Goal: Find contact information: Find contact information

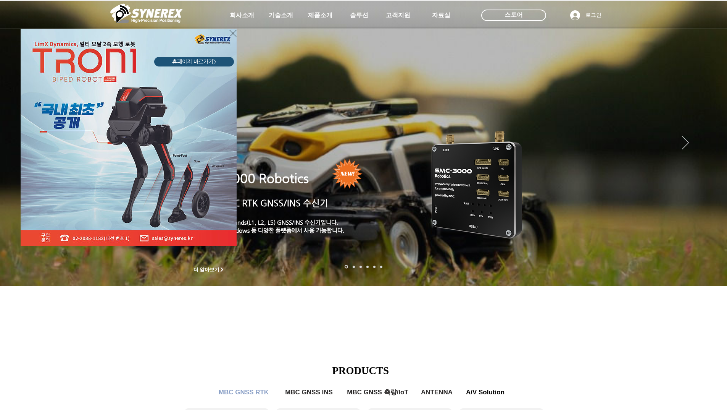
click at [520, 4] on div "LimX Dinamics" at bounding box center [363, 205] width 727 height 410
click at [517, 17] on div "LimX Dinamics" at bounding box center [363, 205] width 727 height 410
click at [520, 15] on div "LimX Dinamics" at bounding box center [363, 205] width 727 height 410
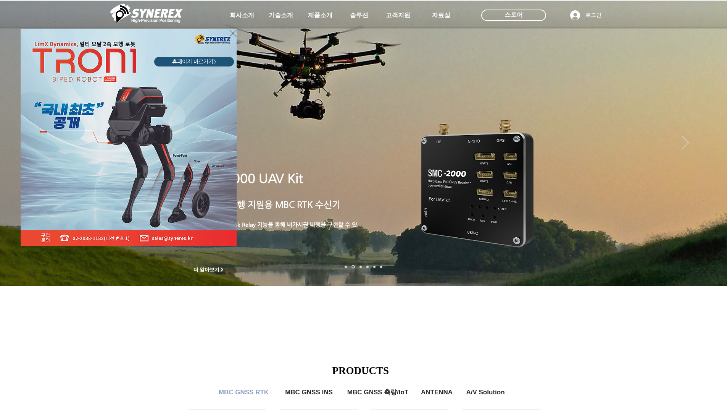
click at [229, 30] on img "LimX Dinamics" at bounding box center [129, 137] width 216 height 217
drag, startPoint x: 231, startPoint y: 31, endPoint x: 279, endPoint y: 24, distance: 49.1
click at [231, 31] on icon "사이트로 돌아가기" at bounding box center [232, 34] width 7 height 10
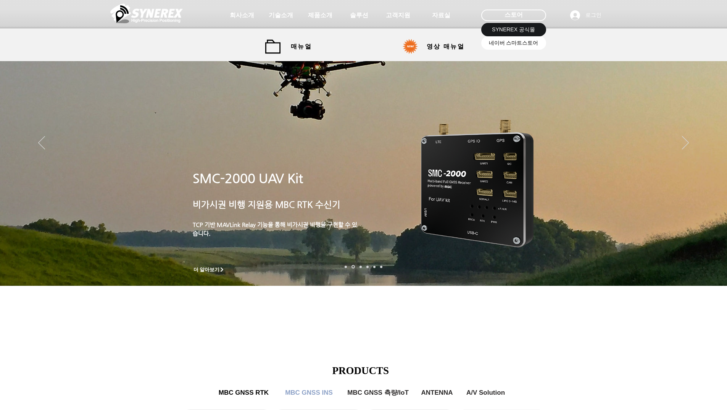
click at [506, 44] on span "네이버 스마트스토어" at bounding box center [514, 43] width 50 height 8
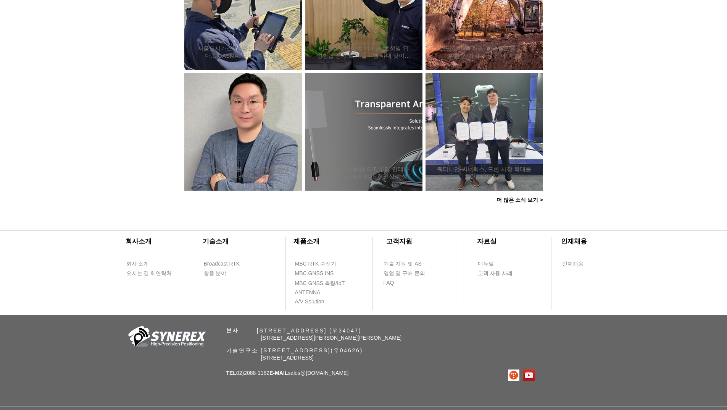
scroll to position [674, 0]
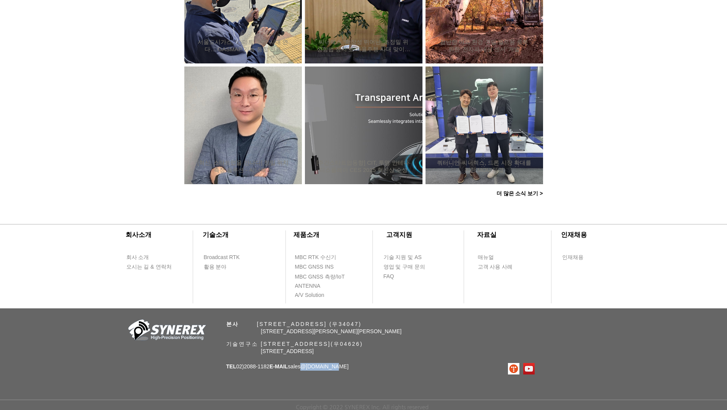
drag, startPoint x: 347, startPoint y: 363, endPoint x: 313, endPoint y: 368, distance: 34.1
click at [313, 368] on p "TEL 02)[PHONE_NUMBER] E-MAIL sales @[DOMAIN_NAME]" at bounding box center [287, 367] width 123 height 8
click at [328, 371] on div "​회사소개 ​기술소개 회사 소개 Broadcast RTK 오시는 길 & 연락처 활용 분야 ​제품소개 ​고객지원 ​자료실 ​인재채용 MBC RT…" at bounding box center [363, 310] width 727 height 200
drag, startPoint x: 357, startPoint y: 368, endPoint x: 300, endPoint y: 366, distance: 57.3
click at [300, 366] on div "​회사소개 ​기술소개 회사 소개 Broadcast RTK 오시는 길 & 연락처 활용 분야 ​제품소개 ​고객지원 ​자료실 ​인재채용 MBC RT…" at bounding box center [363, 310] width 727 height 200
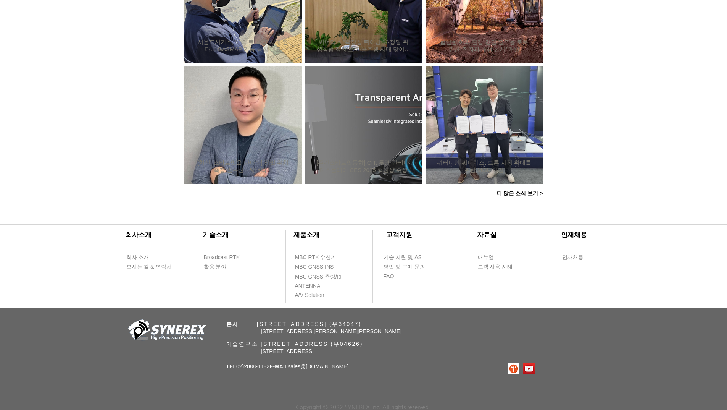
click at [379, 382] on div "​회사소개 ​기술소개 회사 소개 Broadcast RTK 오시는 길 & 연락처 활용 분야 ​제품소개 ​고객지원 ​자료실 ​인재채용 MBC RT…" at bounding box center [363, 310] width 727 height 200
drag, startPoint x: 344, startPoint y: 365, endPoint x: 354, endPoint y: 370, distance: 11.1
click at [334, 368] on div "​회사소개 ​기술소개 회사 소개 Broadcast RTK 오시는 길 & 연락처 활용 분야 ​제품소개 ​고객지원 ​자료실 ​인재채용 MBC RT…" at bounding box center [363, 310] width 727 height 200
click at [359, 370] on div "​회사소개 ​기술소개 회사 소개 Broadcast RTK 오시는 길 & 연락처 활용 분야 ​제품소개 ​고객지원 ​자료실 ​인재채용 MBC RT…" at bounding box center [363, 310] width 727 height 200
drag, startPoint x: 350, startPoint y: 368, endPoint x: 331, endPoint y: 368, distance: 19.1
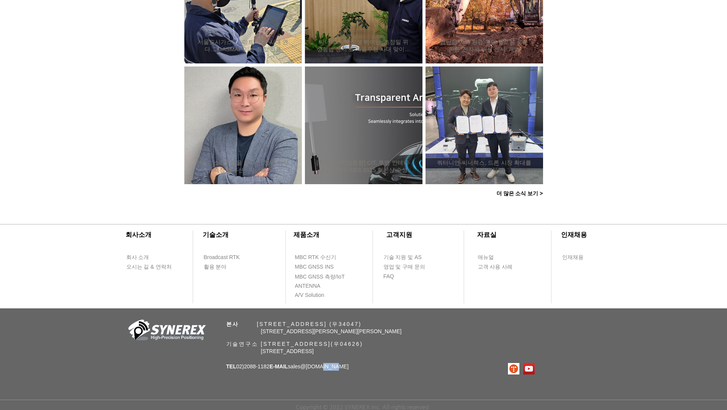
click at [331, 368] on div "​회사소개 ​기술소개 회사 소개 Broadcast RTK 오시는 길 & 연락처 활용 분야 ​제품소개 ​고객지원 ​자료실 ​인재채용 MBC RT…" at bounding box center [363, 310] width 727 height 200
click at [326, 365] on link "@[DOMAIN_NAME]" at bounding box center [324, 366] width 48 height 6
click at [342, 368] on p "TEL 02)[PHONE_NUMBER] E-MAIL sales @[DOMAIN_NAME]" at bounding box center [287, 367] width 123 height 8
drag, startPoint x: 342, startPoint y: 366, endPoint x: 301, endPoint y: 370, distance: 41.4
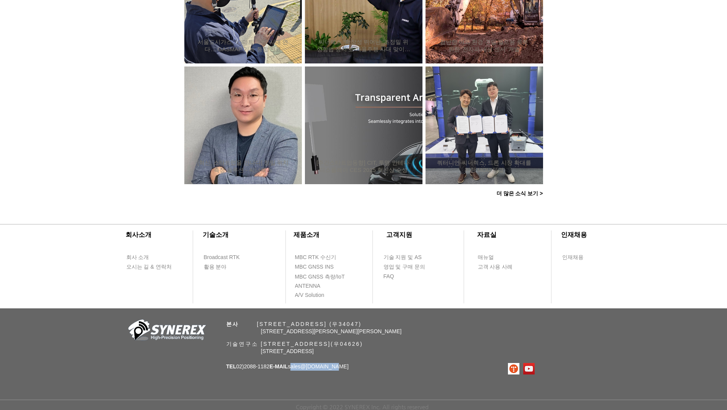
click at [301, 370] on div "​회사소개 ​기술소개 회사 소개 Broadcast RTK 오시는 길 & 연락처 활용 분야 ​제품소개 ​고객지원 ​자료실 ​인재채용 MBC RT…" at bounding box center [363, 310] width 727 height 200
copy span "sales @[DOMAIN_NAME]"
